Goal: Information Seeking & Learning: Compare options

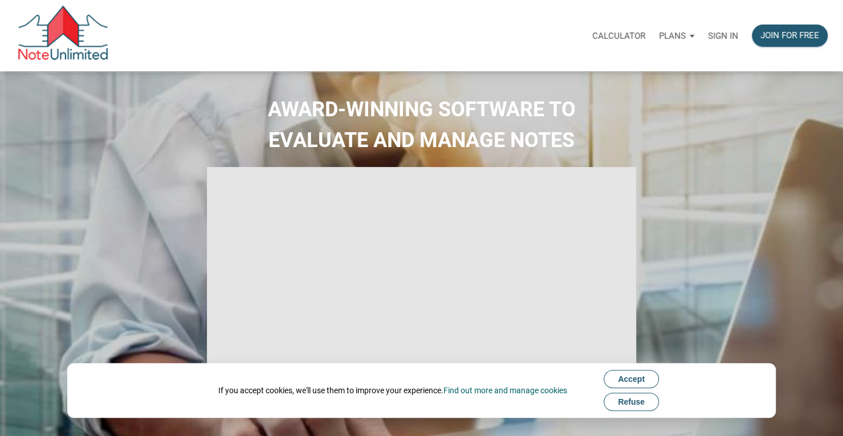
click at [629, 403] on span "Refuse" at bounding box center [631, 401] width 27 height 9
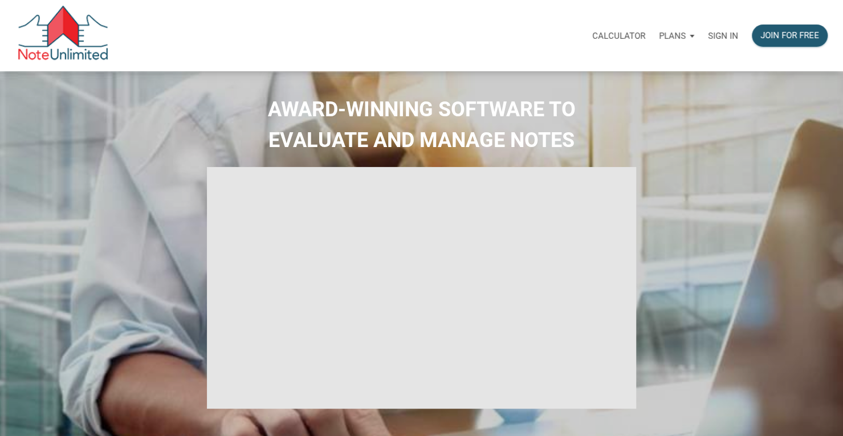
click at [688, 36] on div "Plans" at bounding box center [676, 36] width 49 height 34
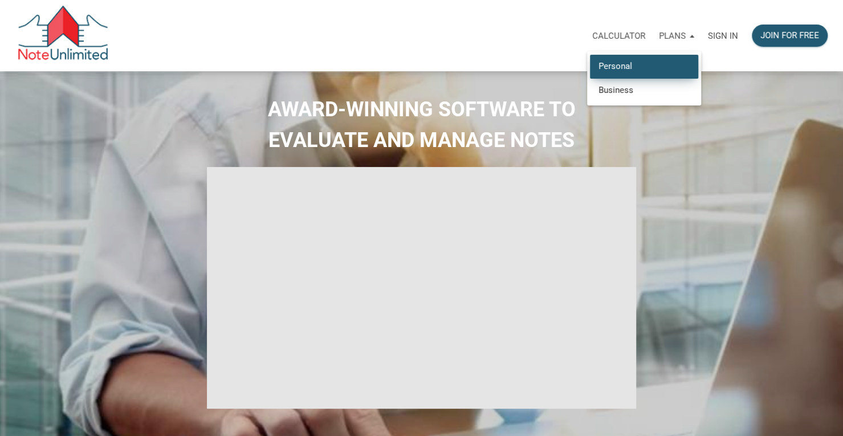
click at [676, 72] on link "Personal" at bounding box center [644, 66] width 108 height 23
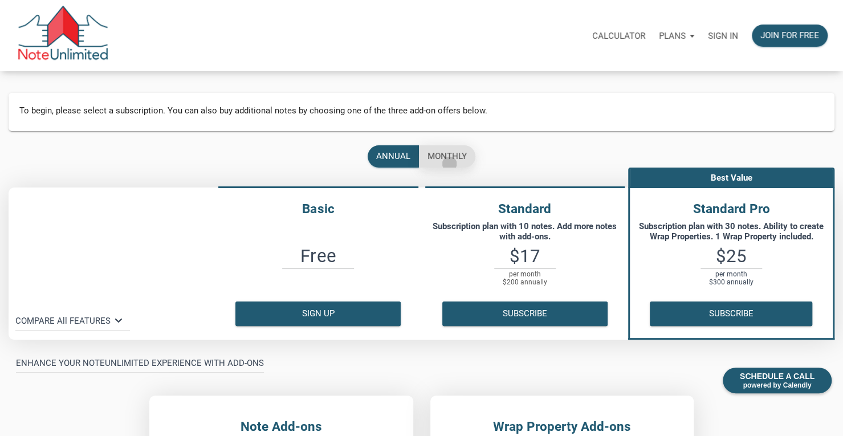
click at [449, 164] on div "monthly" at bounding box center [447, 156] width 56 height 22
click at [404, 161] on div "annual" at bounding box center [393, 156] width 34 height 13
click at [441, 158] on div "monthly" at bounding box center [446, 156] width 39 height 13
click at [405, 159] on div "annual" at bounding box center [393, 156] width 34 height 13
click at [626, 36] on p "Calculator" at bounding box center [618, 36] width 53 height 10
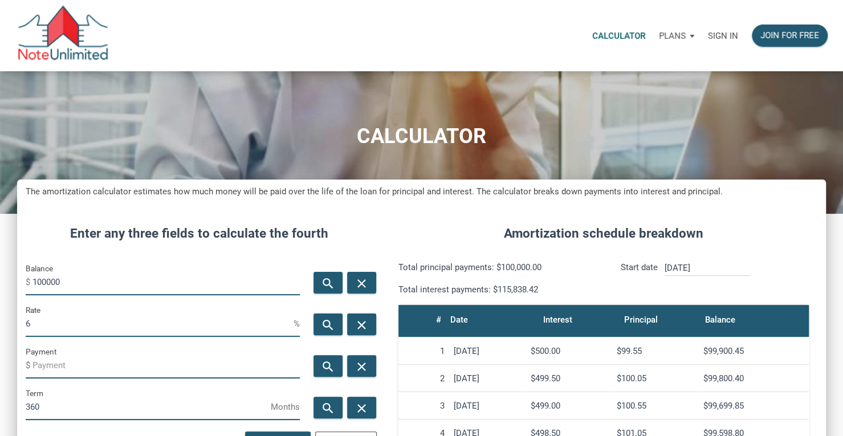
scroll to position [557, 808]
click at [687, 36] on div "Plans" at bounding box center [676, 36] width 49 height 34
click at [666, 89] on link "Business" at bounding box center [644, 89] width 108 height 23
